Goal: Task Accomplishment & Management: Complete application form

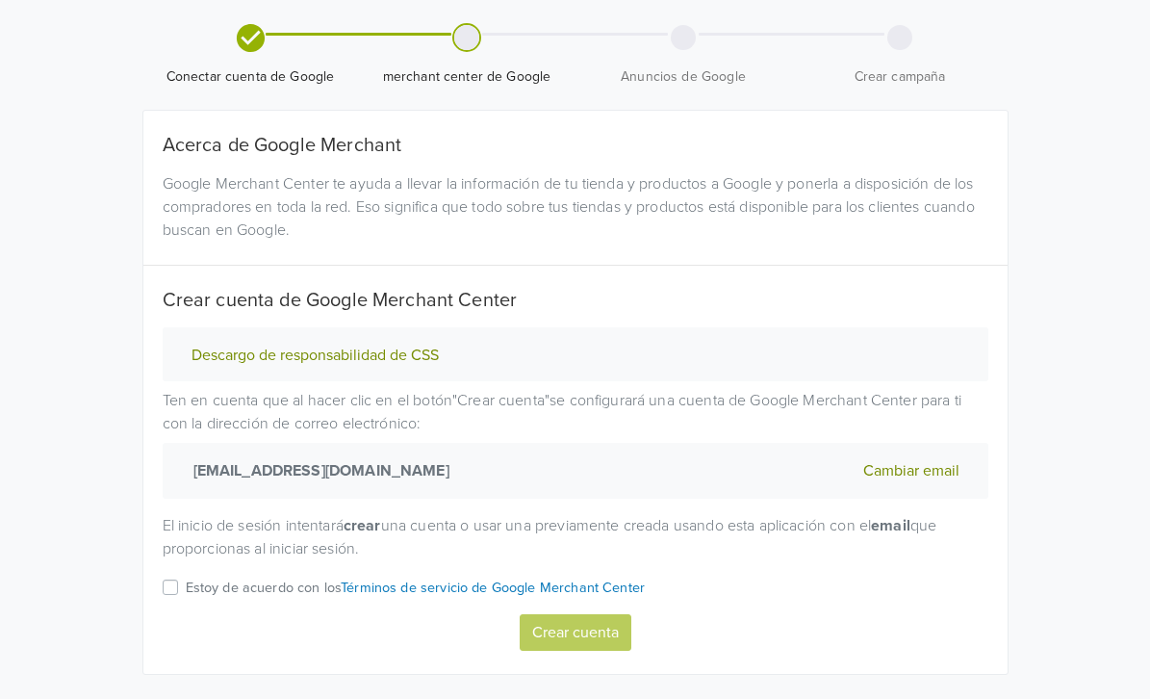
scroll to position [90, 0]
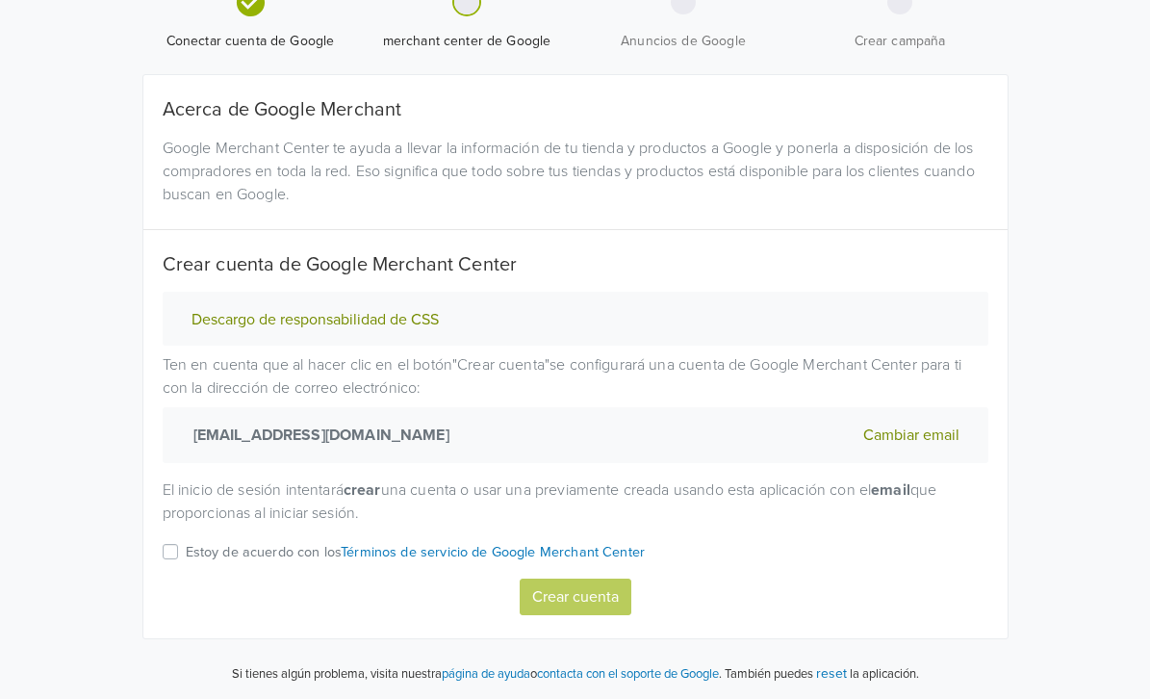
click at [186, 554] on label "Estoy de acuerdo con los Términos de servicio de Google Merchant Center" at bounding box center [416, 559] width 460 height 38
click at [0, 0] on input "Estoy de acuerdo con los Términos de servicio de Google Merchant Center" at bounding box center [0, 0] width 0 height 0
click at [581, 591] on button "Crear cuenta" at bounding box center [576, 596] width 112 height 37
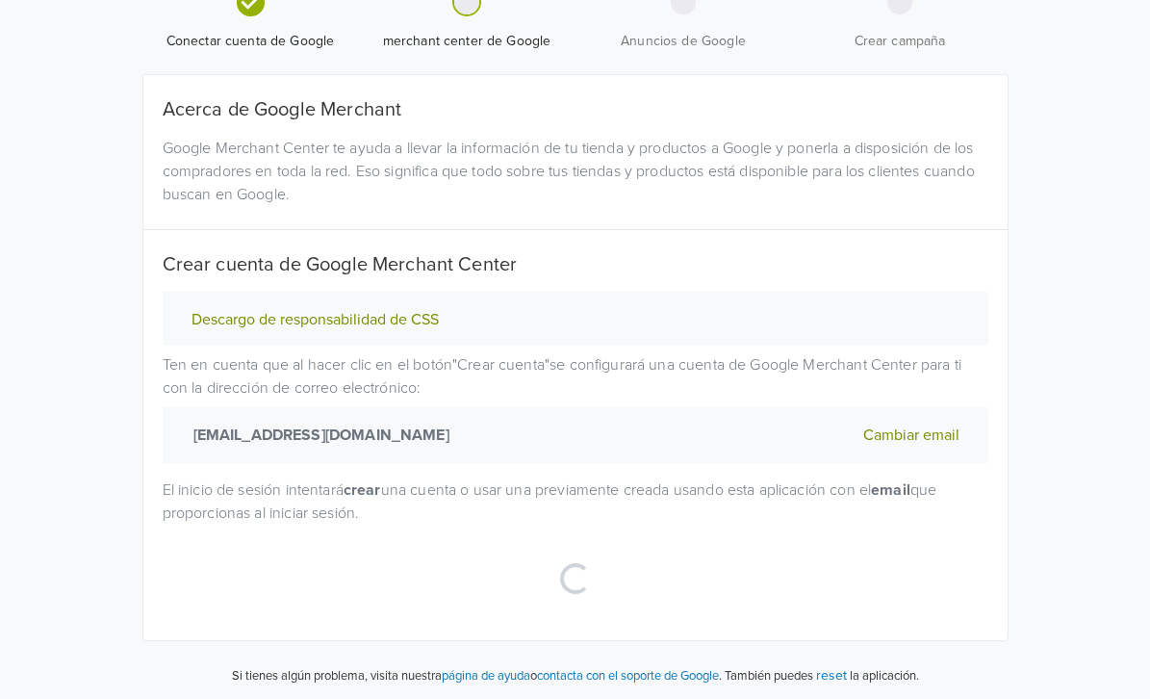
select select "cl"
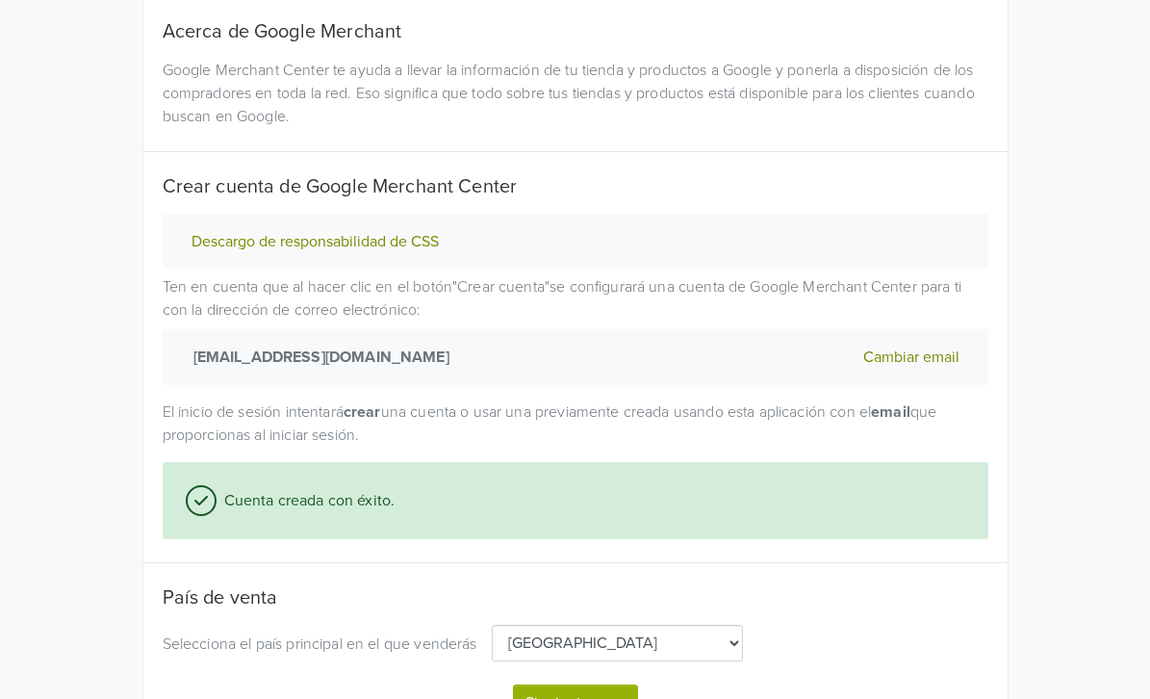
scroll to position [275, 0]
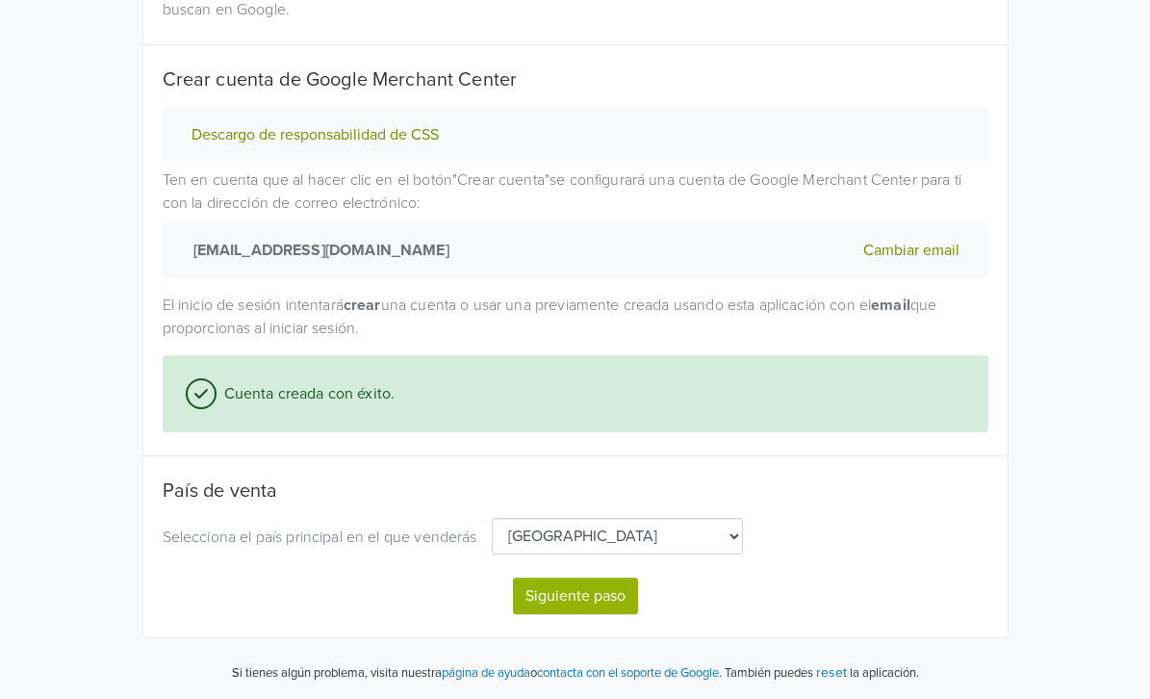
click at [585, 598] on button "Siguiente paso" at bounding box center [575, 595] width 125 height 37
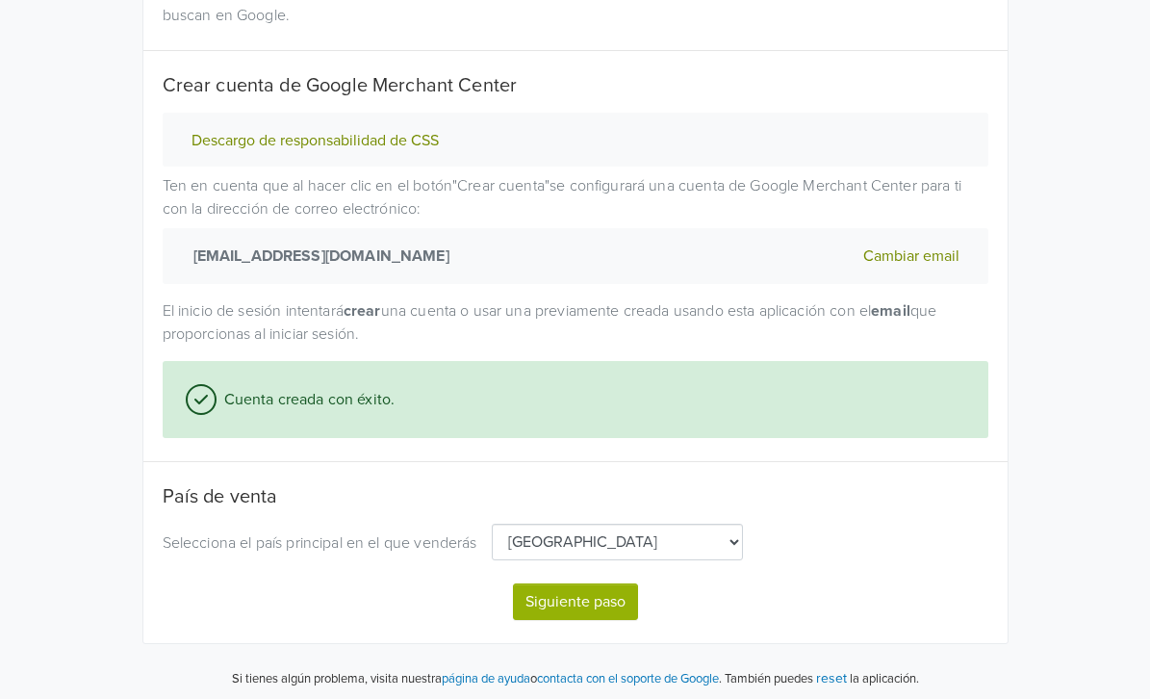
select select "cl"
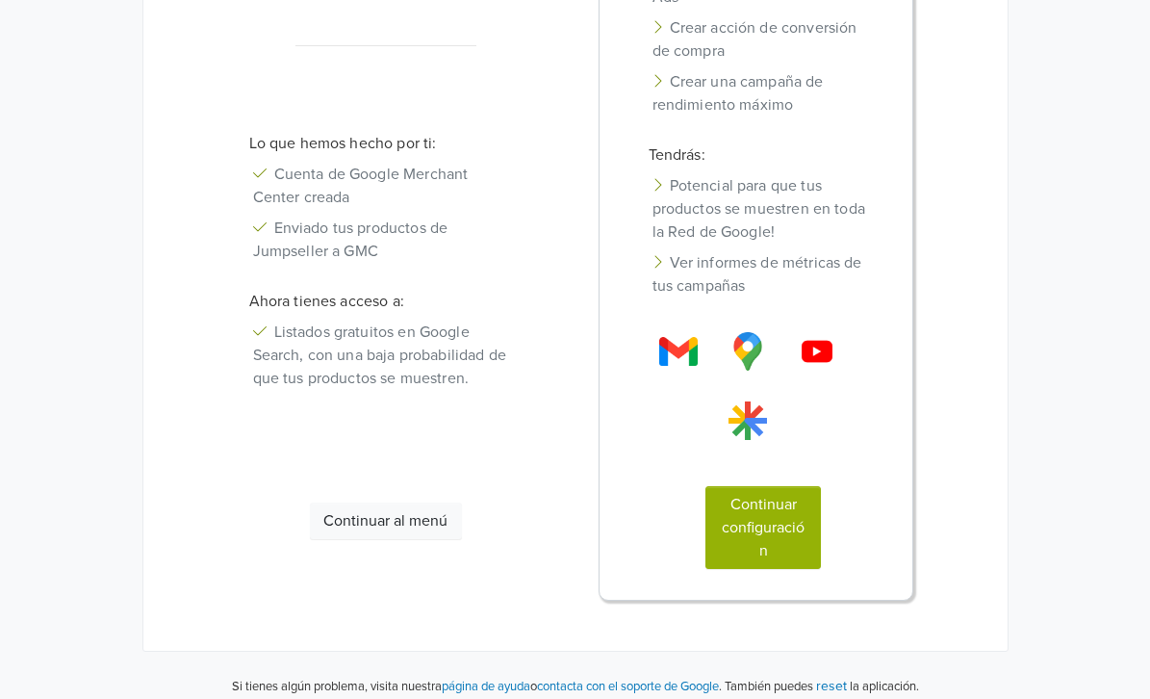
scroll to position [425, 0]
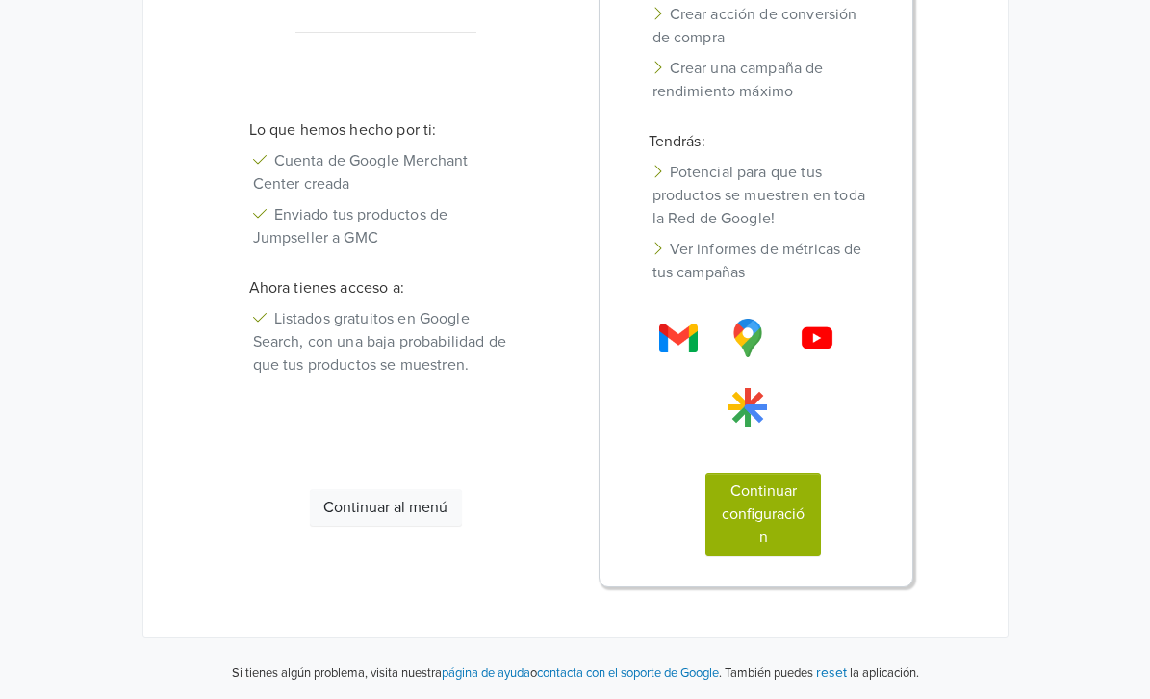
click at [773, 517] on button "Continuar configuración" at bounding box center [762, 514] width 115 height 83
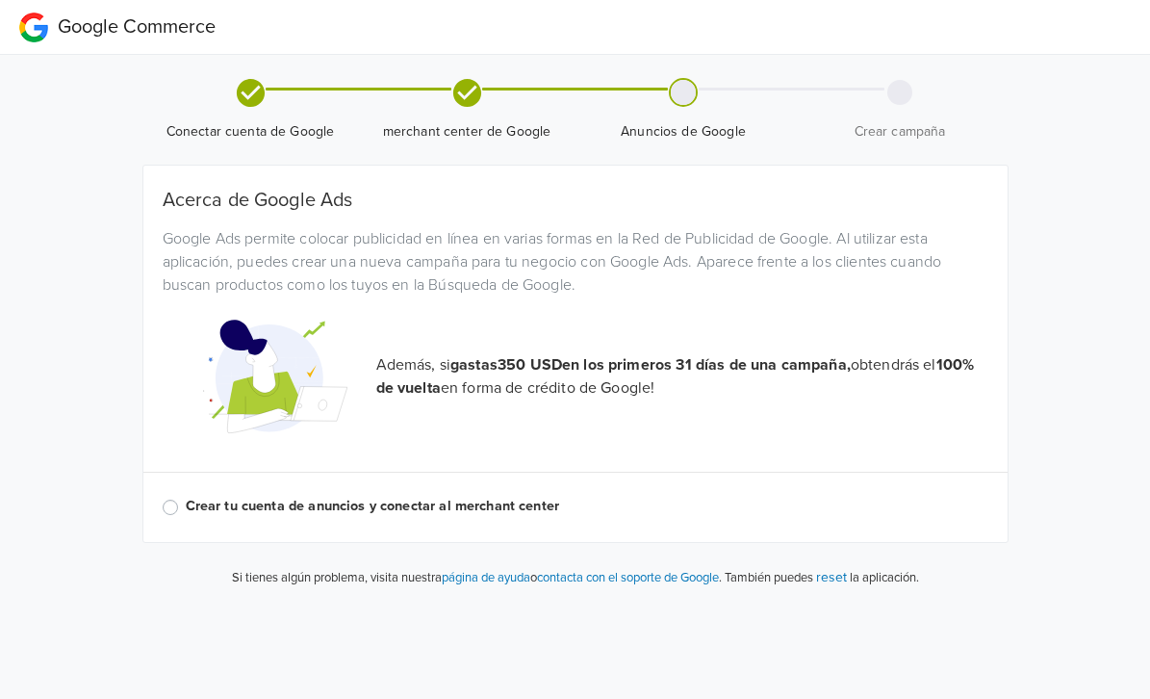
scroll to position [0, 0]
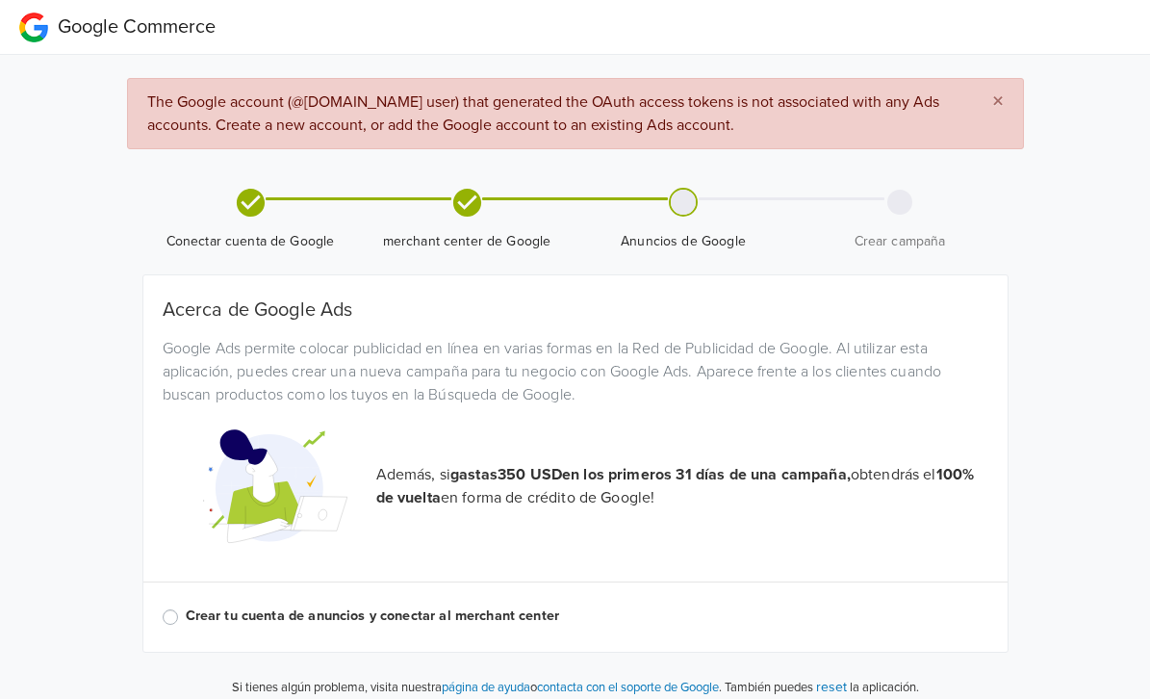
scroll to position [14, 0]
click at [245, 206] on icon at bounding box center [251, 203] width 34 height 34
